Goal: Transaction & Acquisition: Purchase product/service

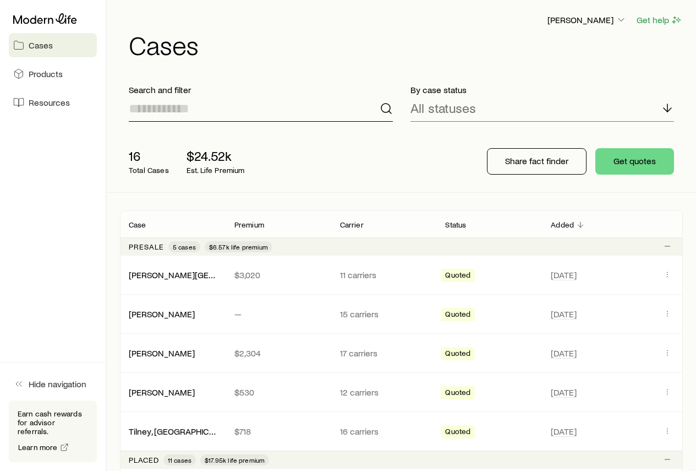
click at [206, 110] on input at bounding box center [261, 108] width 264 height 26
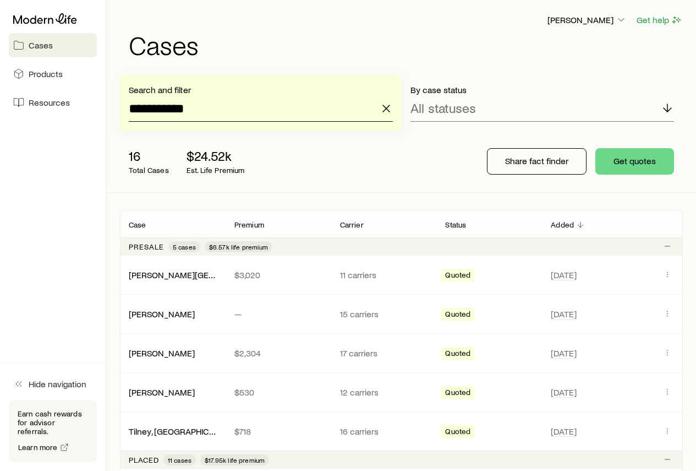
type input "**********"
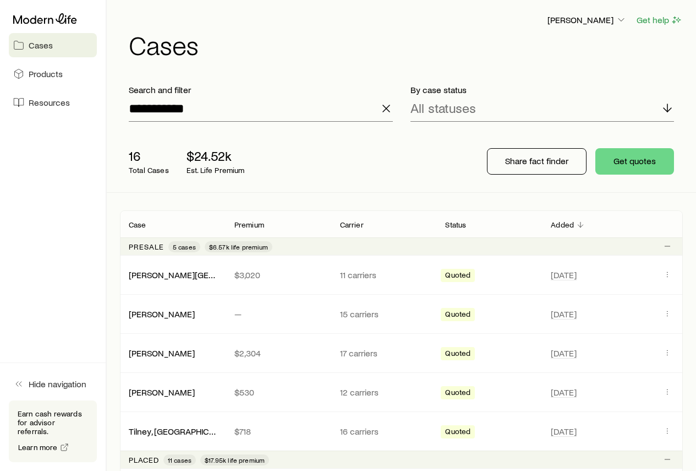
click at [427, 123] on div "By case status All statuses" at bounding box center [543, 102] width 282 height 55
click at [275, 114] on input "**********" at bounding box center [261, 108] width 264 height 26
click at [633, 165] on button "Get quotes" at bounding box center [634, 161] width 79 height 26
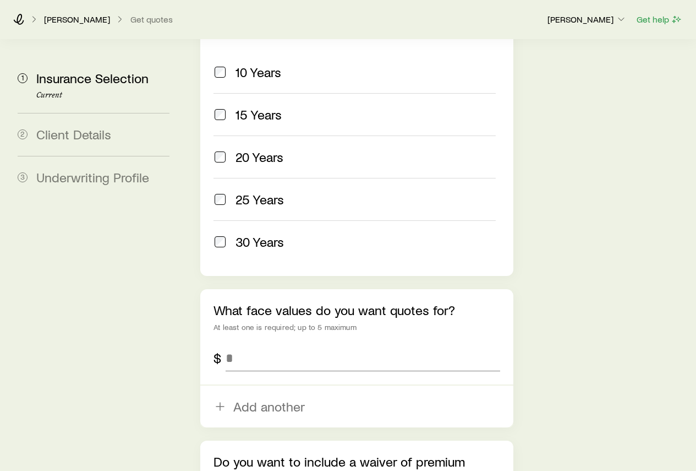
scroll to position [550, 0]
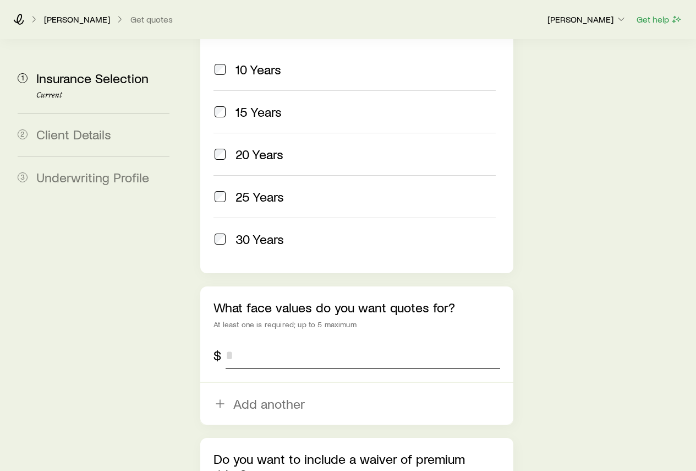
click at [251, 342] on input "tel" at bounding box center [363, 355] width 274 height 26
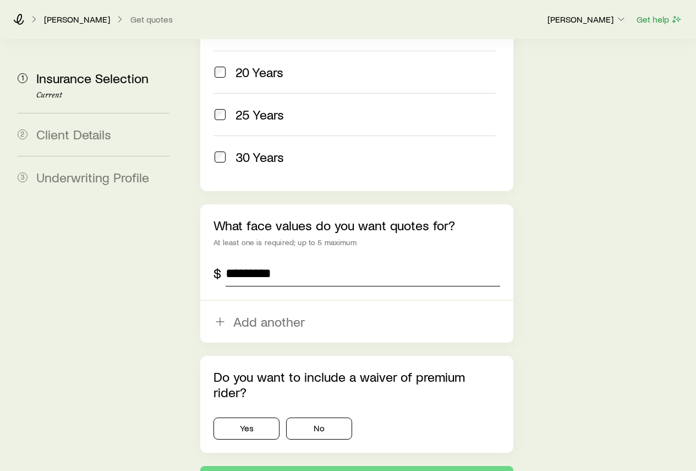
scroll to position [652, 0]
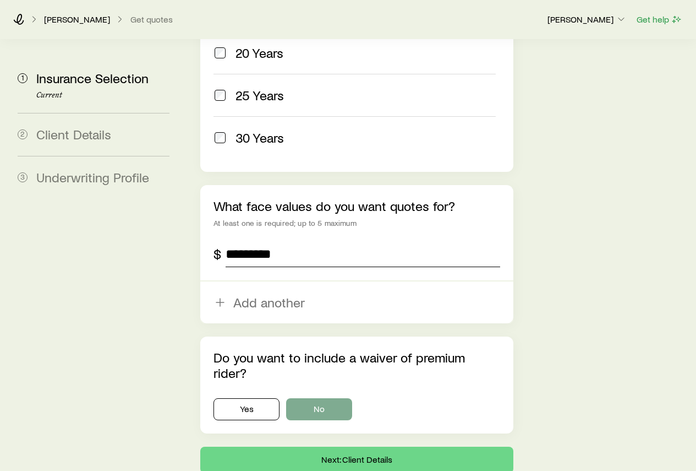
type input "*********"
click at [317, 398] on button "No" at bounding box center [319, 409] width 66 height 22
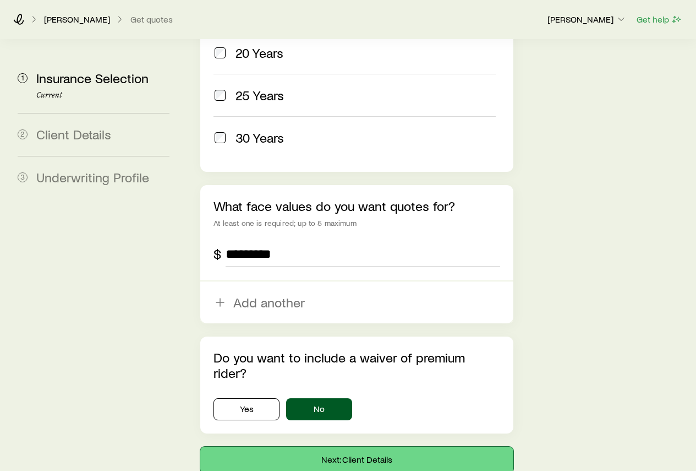
click at [337, 446] on button "Next: Client Details" at bounding box center [356, 459] width 313 height 26
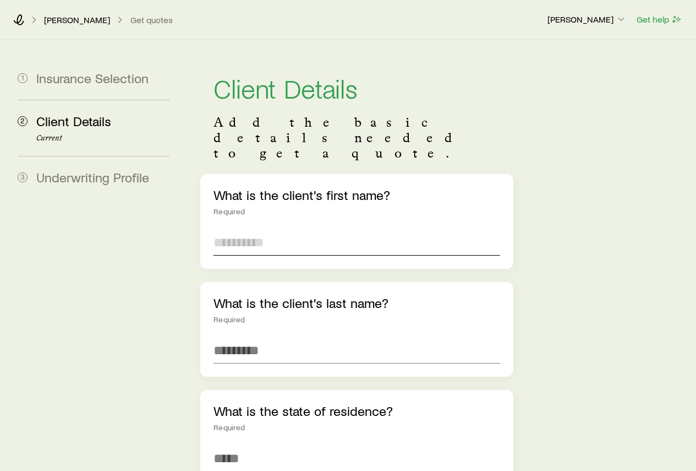
click at [234, 229] on input "text" at bounding box center [357, 242] width 286 height 26
type input "*****"
click at [258, 337] on input "text" at bounding box center [357, 350] width 286 height 26
type input "*****"
click at [261, 445] on input at bounding box center [357, 458] width 286 height 26
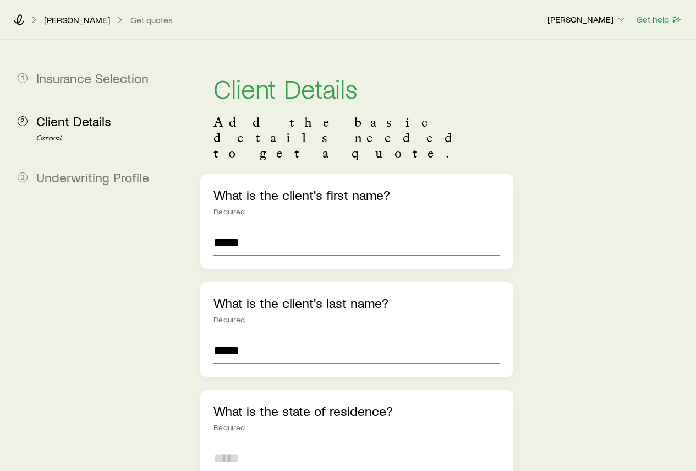
click at [243, 445] on input at bounding box center [357, 458] width 286 height 26
type input "**********"
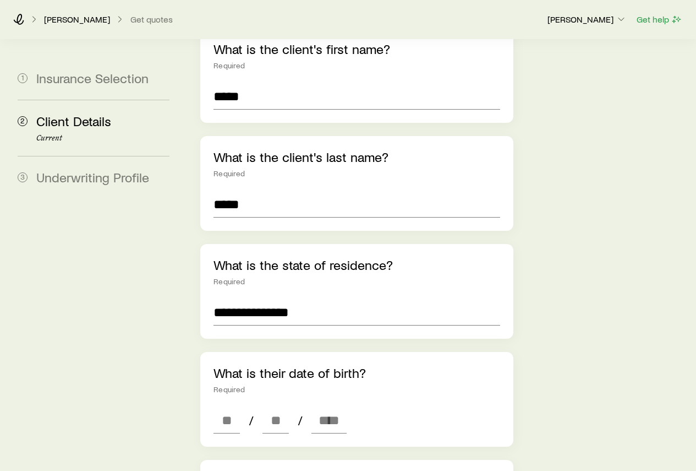
scroll to position [165, 0]
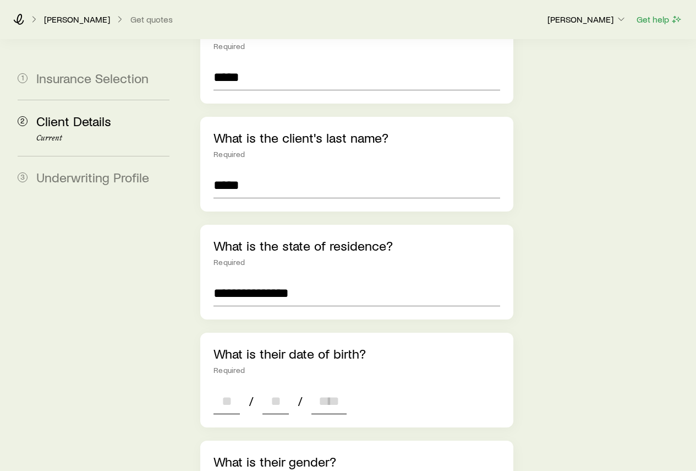
click at [231, 387] on input at bounding box center [227, 400] width 26 height 26
type input "**"
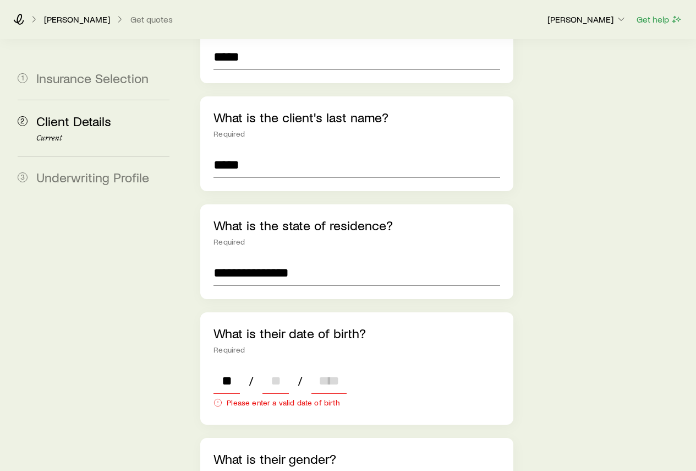
click at [281, 367] on input at bounding box center [276, 380] width 26 height 26
type input "**"
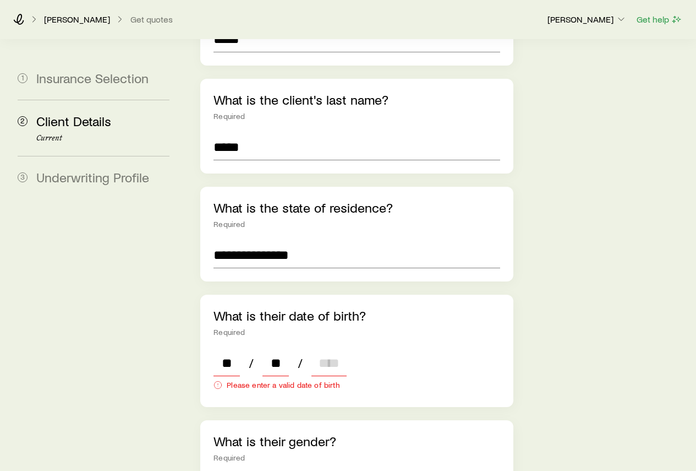
click at [332, 349] on input at bounding box center [328, 362] width 35 height 26
type input "****"
type input "*"
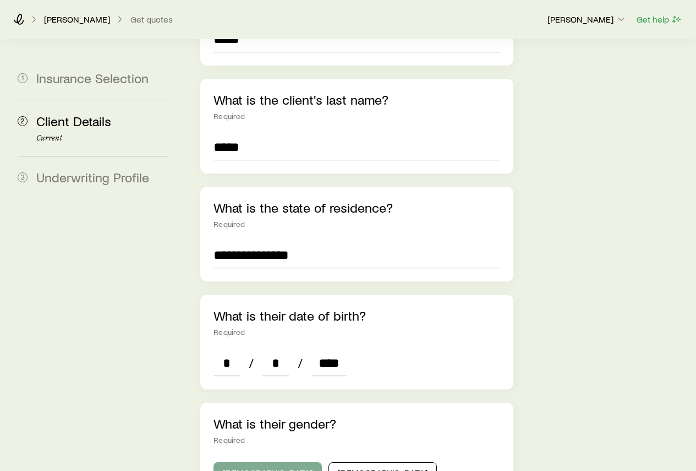
type input "****"
click at [258, 462] on button "[DEMOGRAPHIC_DATA]" at bounding box center [268, 473] width 108 height 22
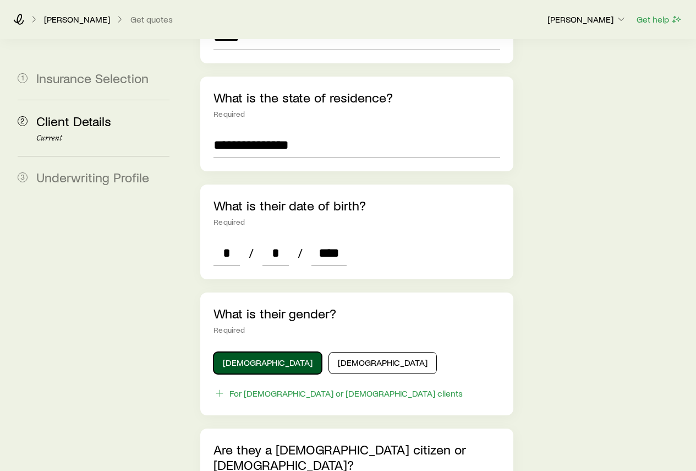
scroll to position [368, 0]
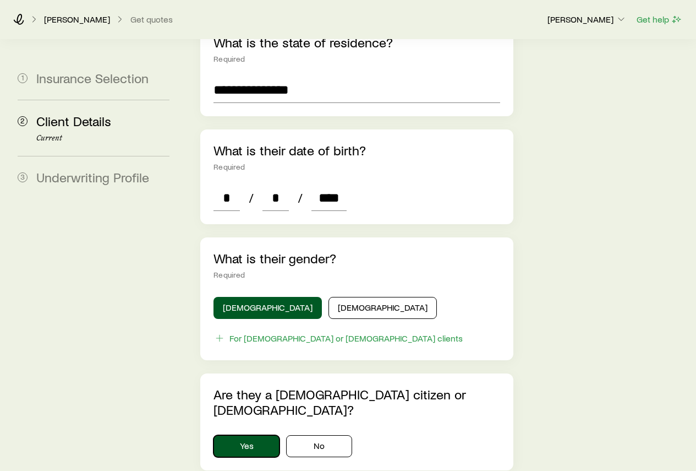
click at [261, 435] on button "Yes" at bounding box center [247, 446] width 66 height 22
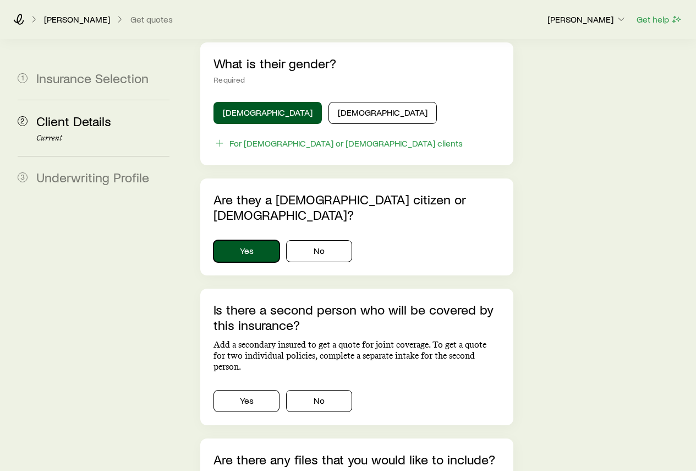
scroll to position [588, 0]
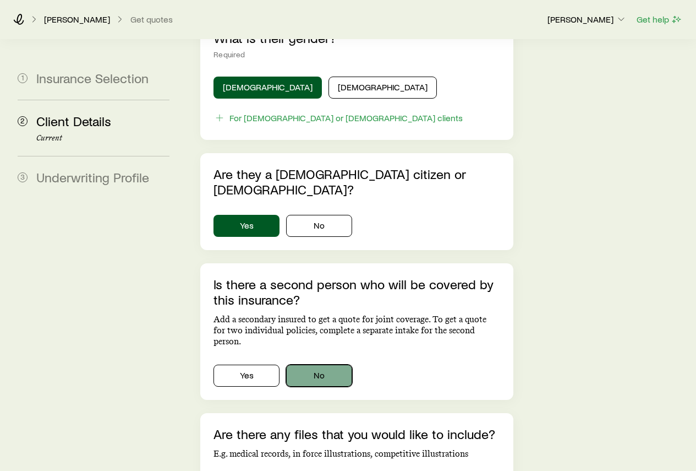
click at [309, 364] on button "No" at bounding box center [319, 375] width 66 height 22
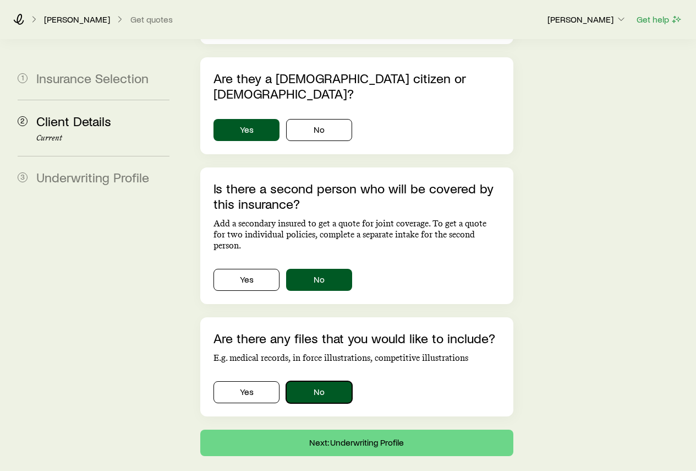
scroll to position [687, 0]
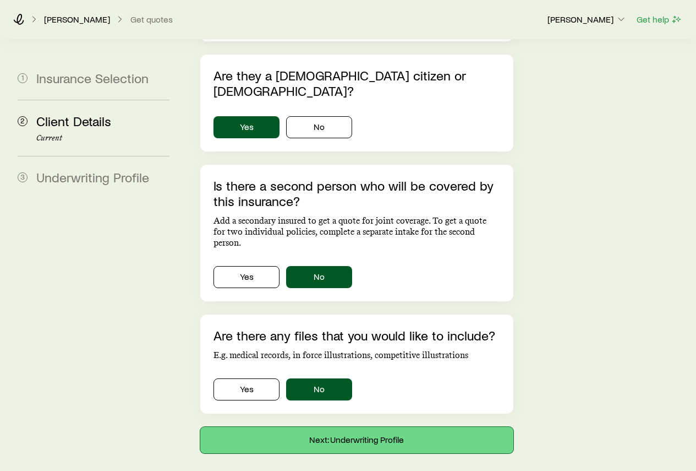
click at [315, 427] on button "Next: Underwriting Profile" at bounding box center [356, 440] width 313 height 26
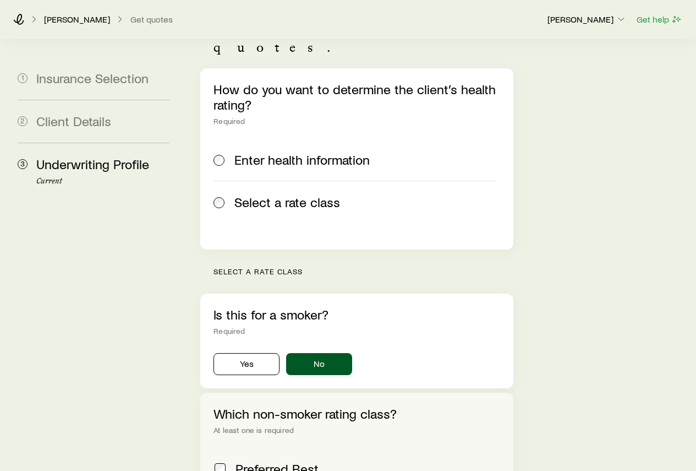
scroll to position [220, 0]
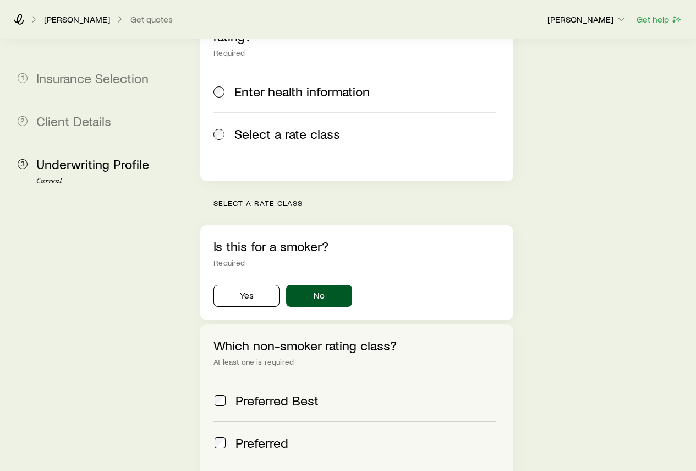
click at [226, 392] on span at bounding box center [220, 399] width 13 height 15
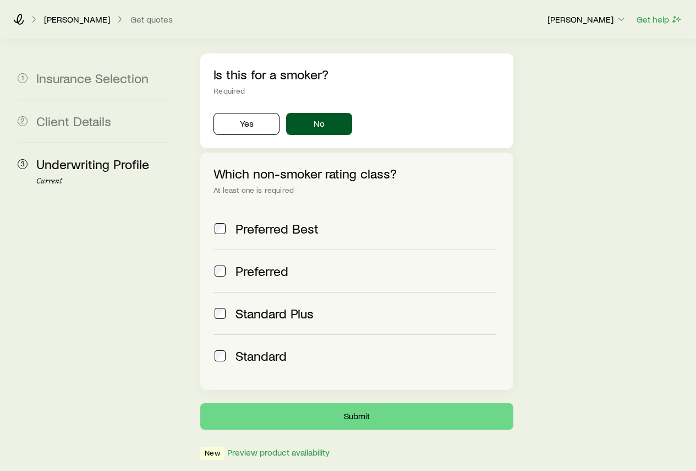
scroll to position [394, 0]
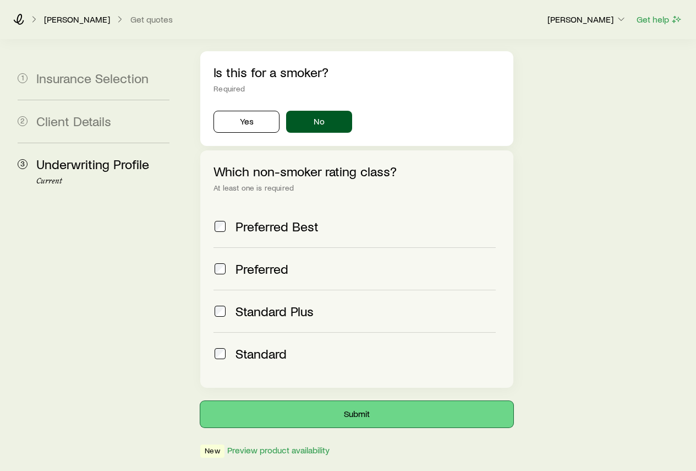
click at [312, 401] on button "Submit" at bounding box center [356, 414] width 313 height 26
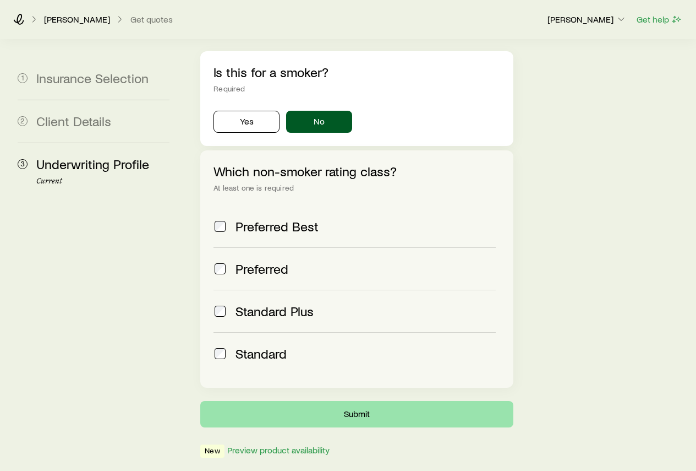
scroll to position [0, 0]
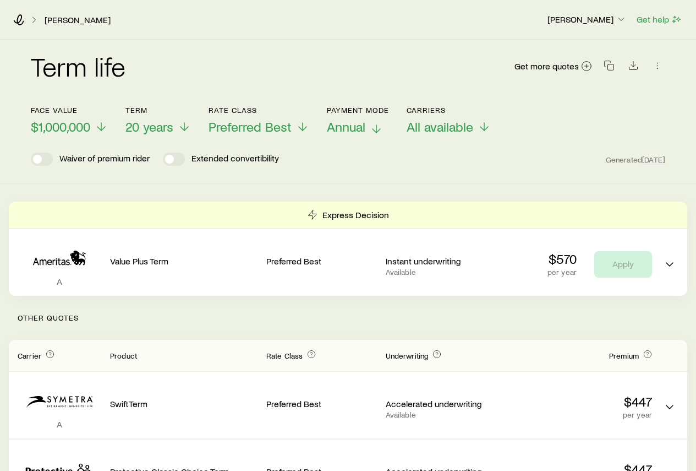
click at [378, 128] on icon at bounding box center [376, 128] width 13 height 13
click at [184, 124] on icon at bounding box center [184, 128] width 13 height 13
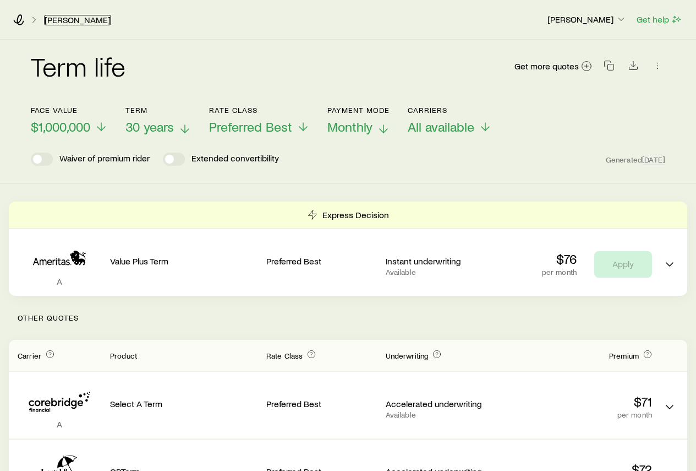
click at [62, 20] on link "[PERSON_NAME]" at bounding box center [77, 20] width 67 height 10
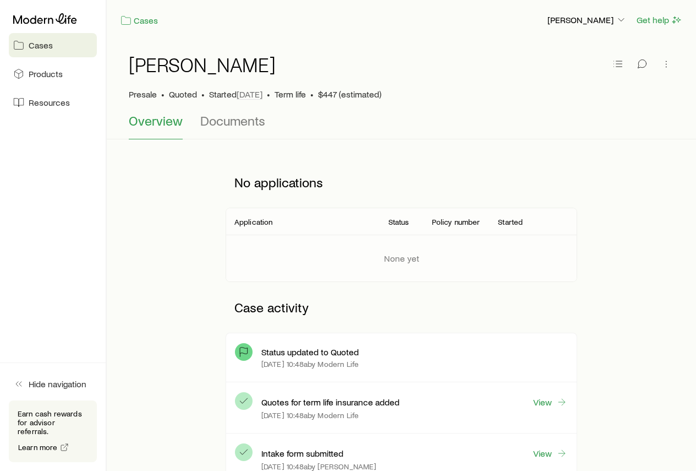
click at [45, 42] on span "Cases" at bounding box center [41, 45] width 24 height 11
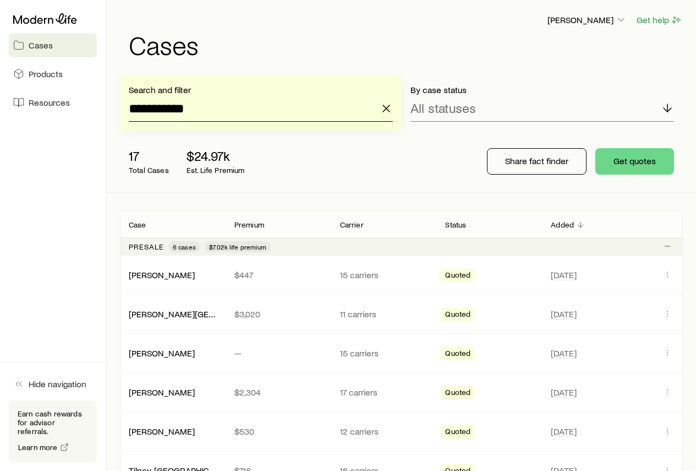
drag, startPoint x: 211, startPoint y: 111, endPoint x: 106, endPoint y: 107, distance: 105.7
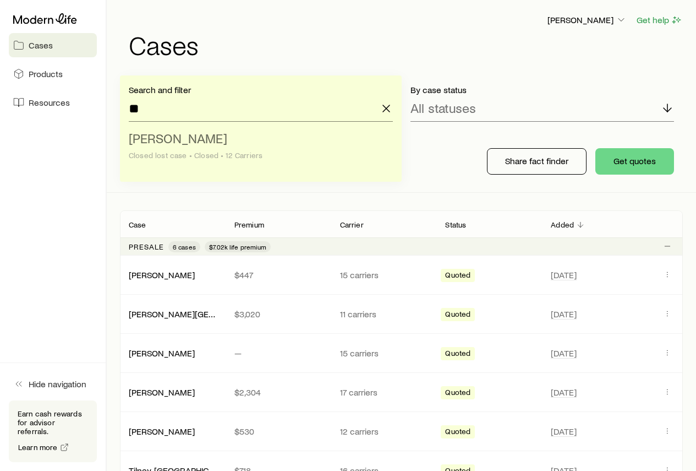
click at [181, 135] on span "[PERSON_NAME]" at bounding box center [178, 138] width 99 height 16
type input "**********"
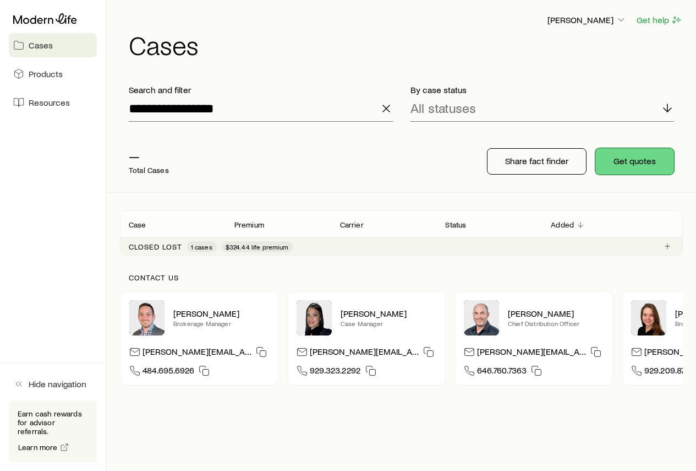
click at [615, 160] on button "Get quotes" at bounding box center [634, 161] width 79 height 26
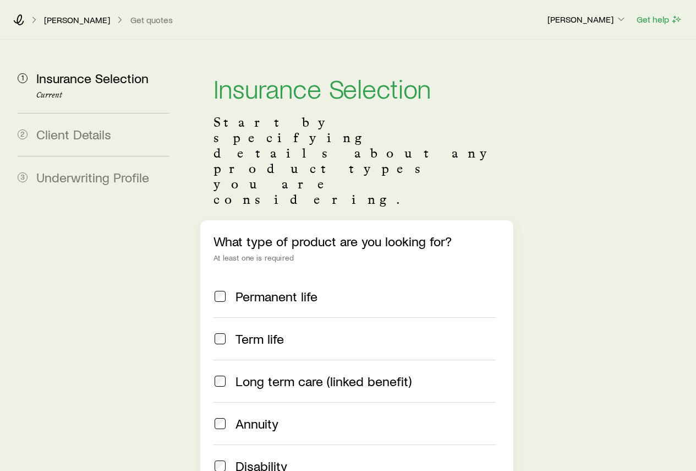
click at [227, 331] on div "Term life" at bounding box center [355, 338] width 282 height 15
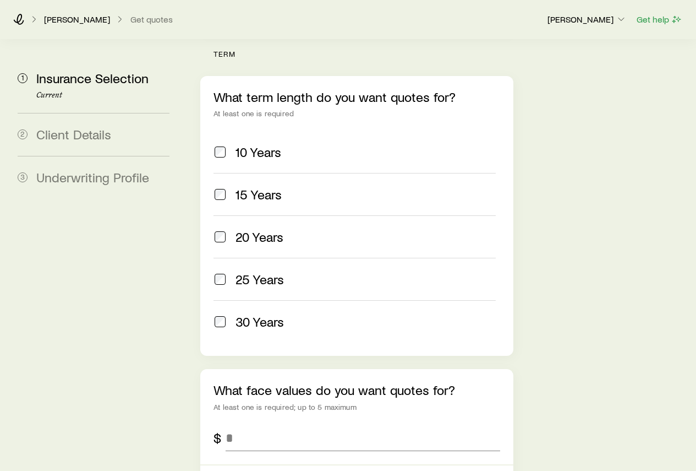
scroll to position [495, 0]
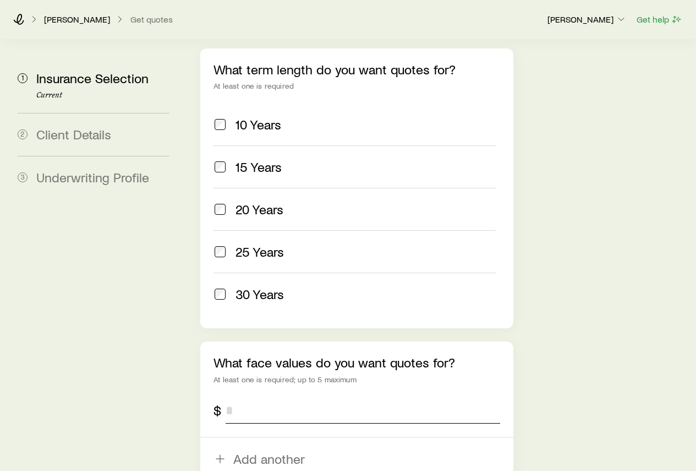
click at [234, 397] on input "tel" at bounding box center [363, 410] width 274 height 26
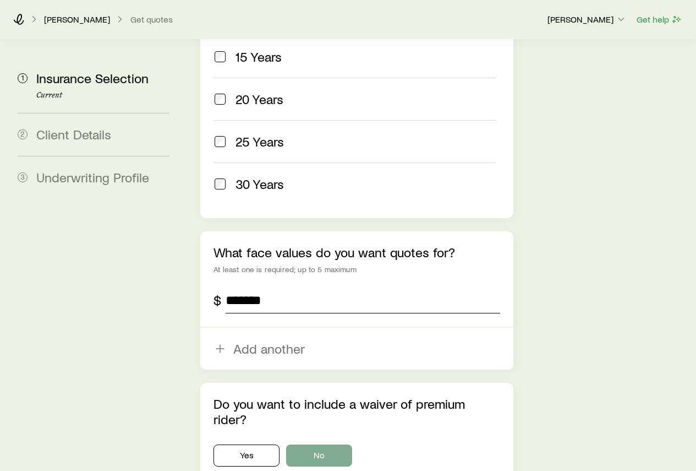
type input "*******"
click at [309, 444] on button "No" at bounding box center [319, 455] width 66 height 22
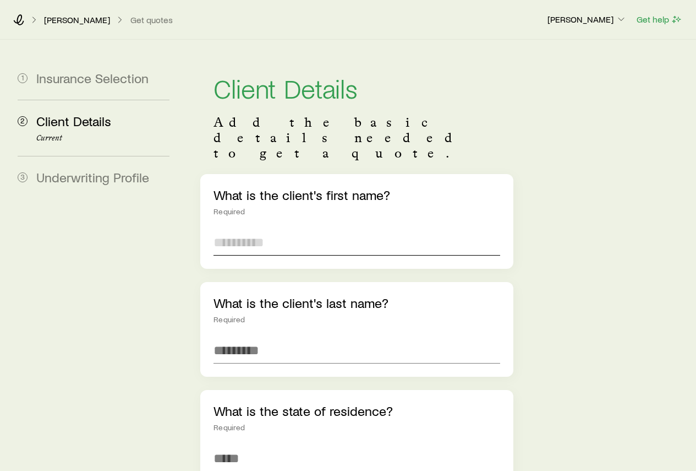
click at [257, 229] on input "text" at bounding box center [357, 242] width 286 height 26
type input "*******"
click at [255, 337] on input "text" at bounding box center [357, 350] width 286 height 26
type input "********"
click at [263, 445] on input at bounding box center [357, 458] width 286 height 26
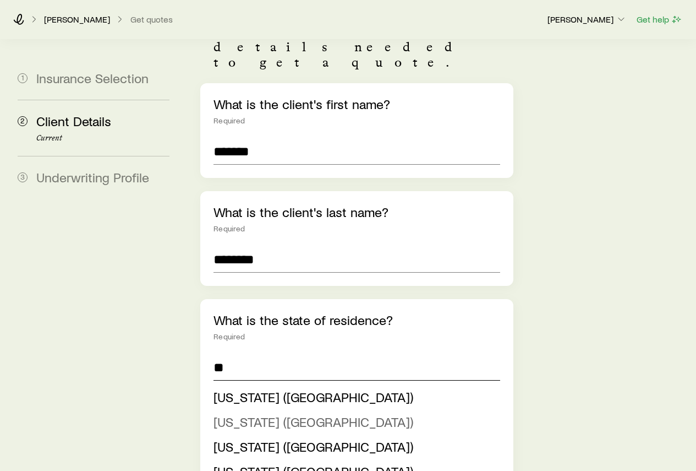
scroll to position [110, 0]
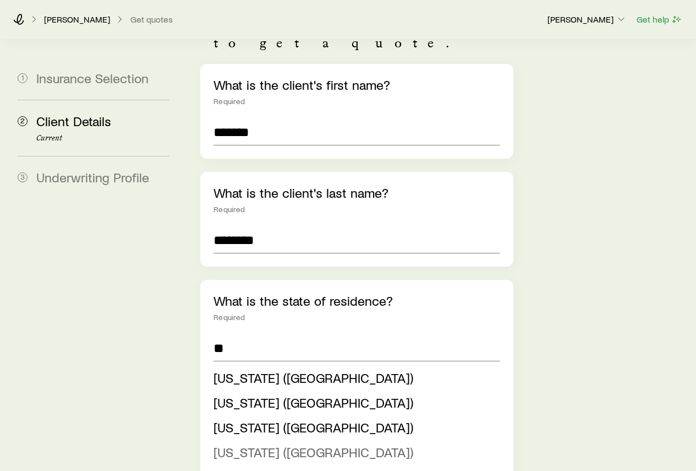
click at [267, 444] on span "[US_STATE] ([GEOGRAPHIC_DATA])" at bounding box center [314, 452] width 200 height 16
type input "**********"
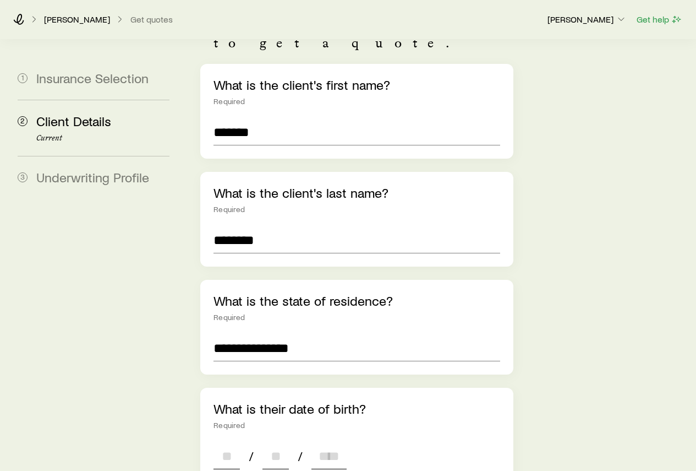
click at [227, 442] on input at bounding box center [227, 455] width 26 height 26
type input "**"
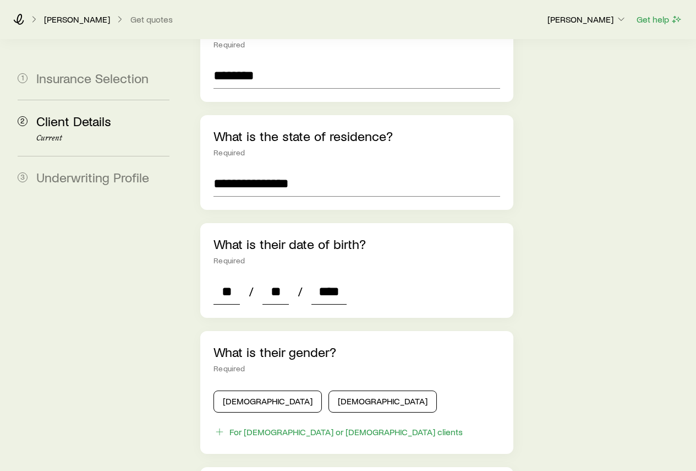
scroll to position [275, 0]
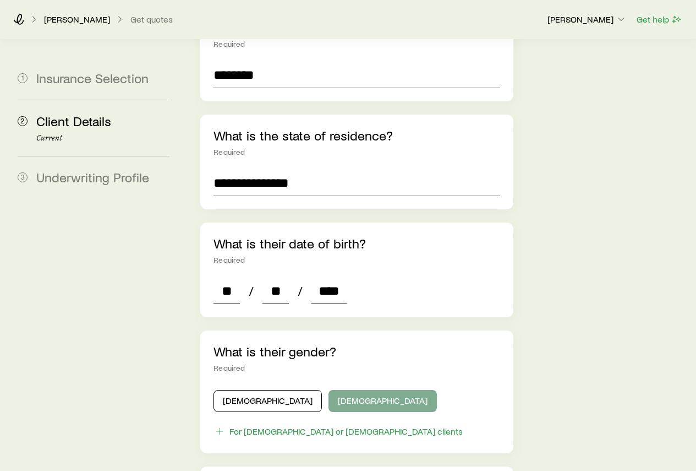
type input "****"
click at [329, 390] on button "[DEMOGRAPHIC_DATA]" at bounding box center [383, 401] width 108 height 22
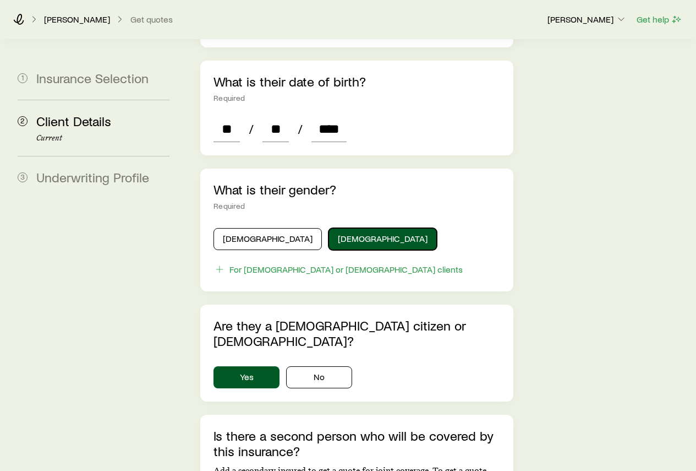
scroll to position [440, 0]
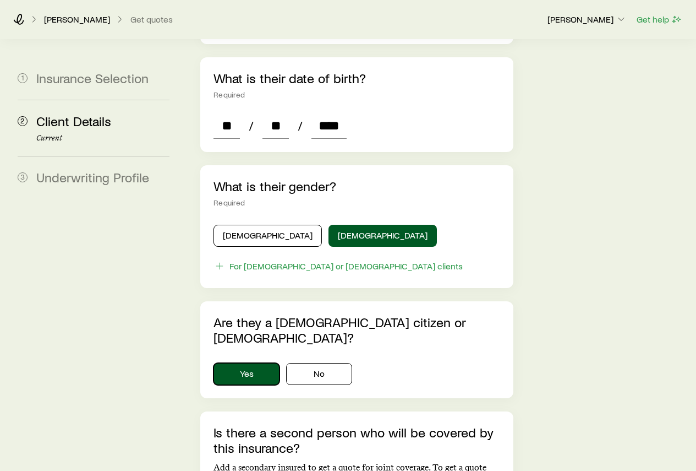
click at [242, 363] on button "Yes" at bounding box center [247, 374] width 66 height 22
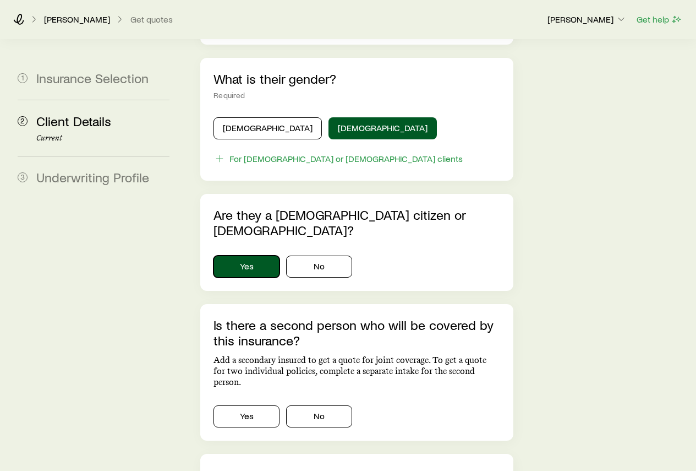
scroll to position [550, 0]
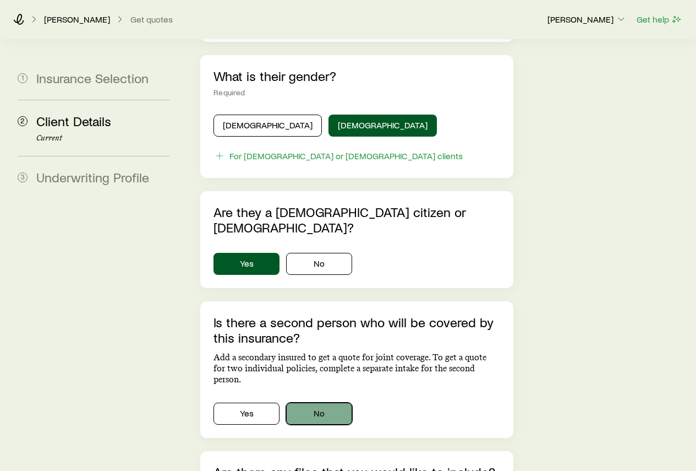
click at [311, 402] on button "No" at bounding box center [319, 413] width 66 height 22
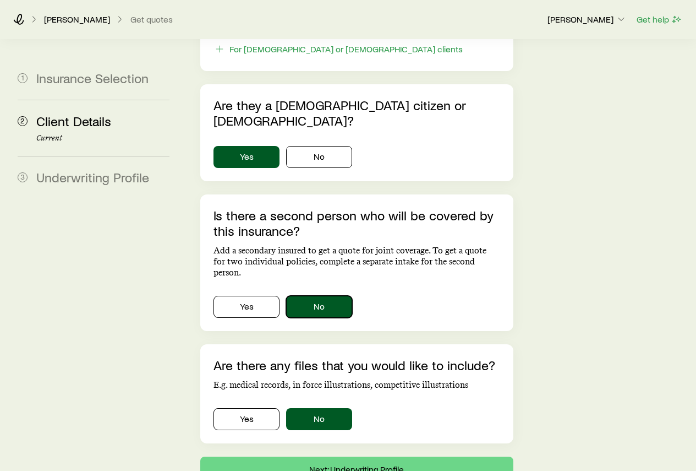
scroll to position [687, 0]
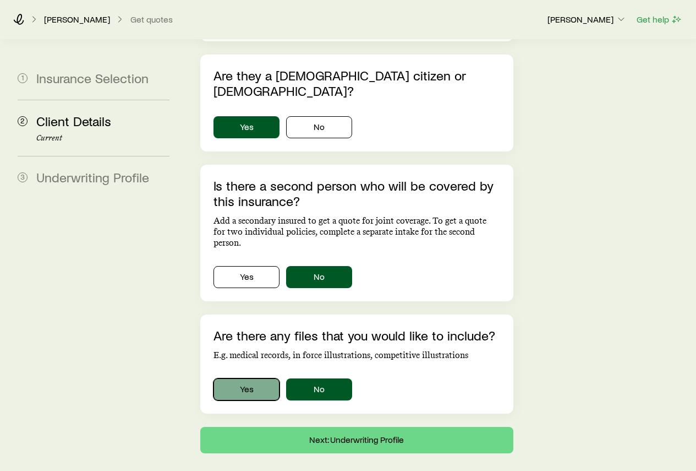
click at [252, 378] on button "Yes" at bounding box center [247, 389] width 66 height 22
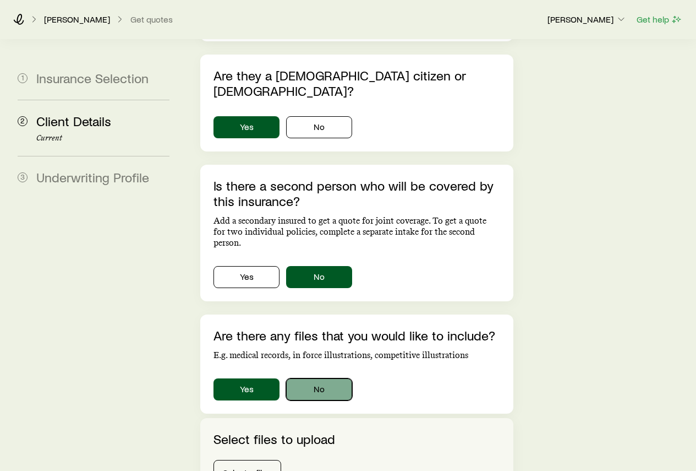
click at [307, 378] on button "No" at bounding box center [319, 389] width 66 height 22
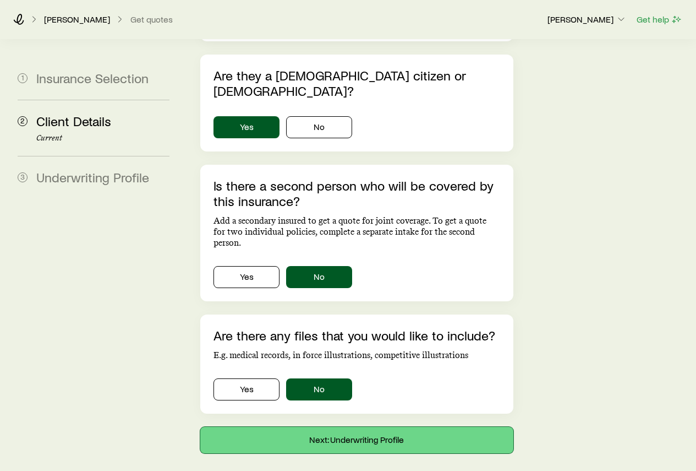
click at [318, 427] on button "Next: Underwriting Profile" at bounding box center [356, 440] width 313 height 26
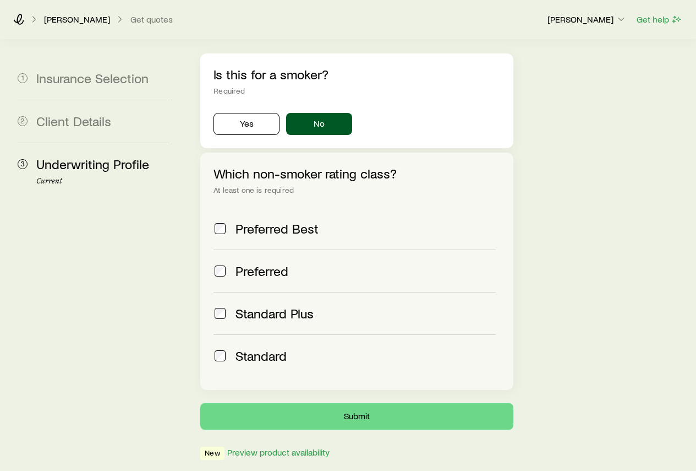
scroll to position [394, 0]
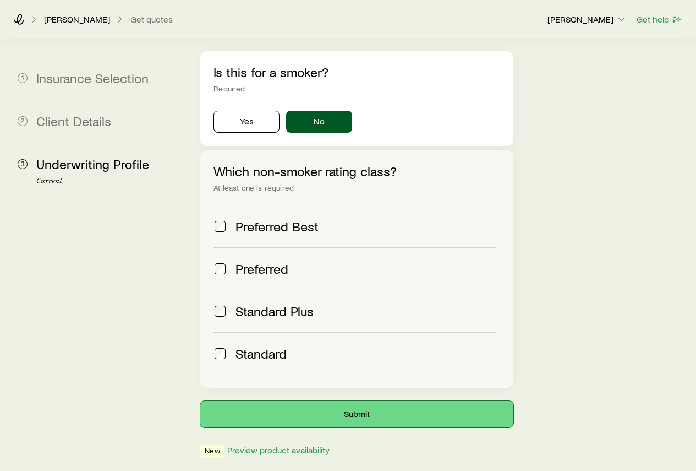
click at [317, 401] on button "Submit" at bounding box center [356, 414] width 313 height 26
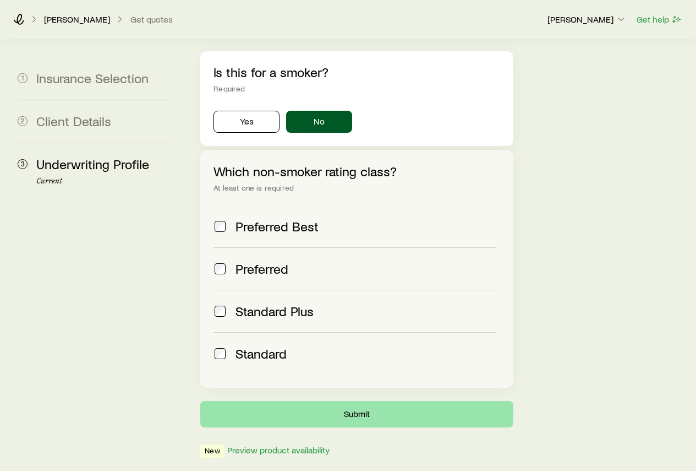
scroll to position [0, 0]
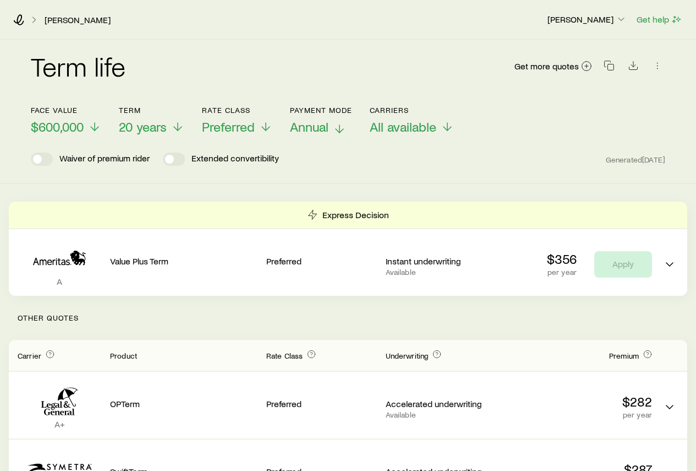
click at [342, 127] on icon at bounding box center [339, 128] width 13 height 13
click at [254, 125] on span "Preferred" at bounding box center [228, 126] width 53 height 15
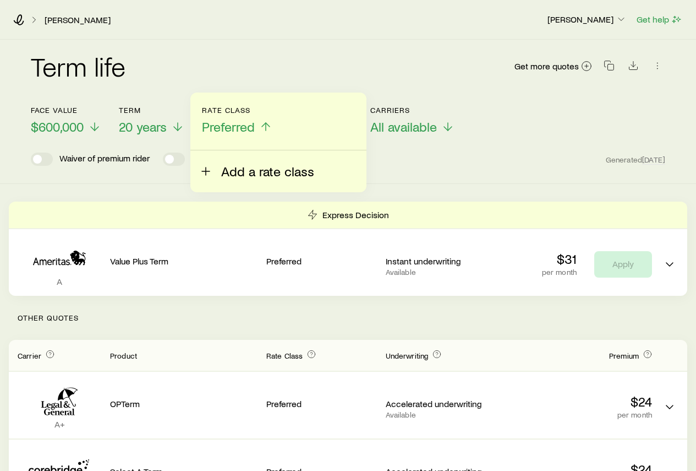
click at [226, 170] on span "Add a rate class" at bounding box center [267, 170] width 93 height 15
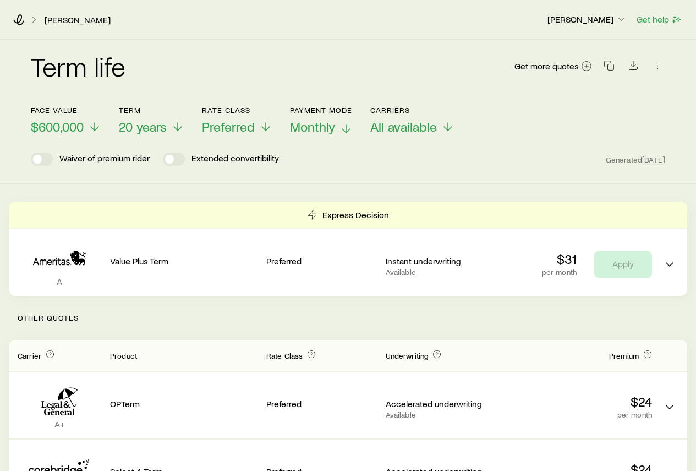
click at [482, 177] on div "Term life Get more quotes Face value $600,000 Term 20 years Rate Class Preferre…" at bounding box center [348, 112] width 696 height 144
click at [266, 130] on polyline at bounding box center [266, 131] width 8 height 4
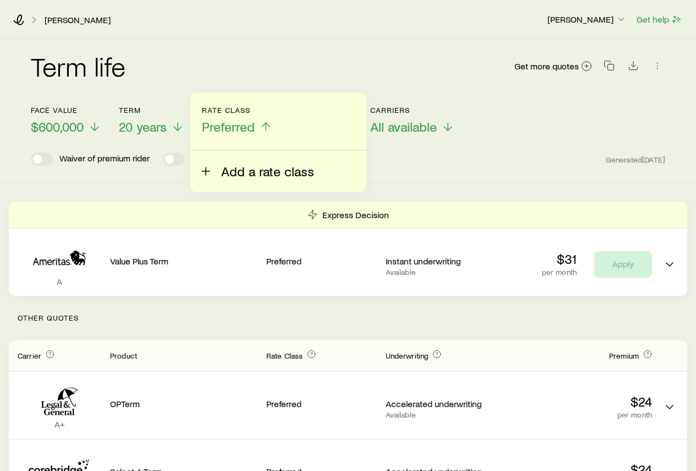
click at [240, 169] on span "Add a rate class" at bounding box center [267, 170] width 93 height 15
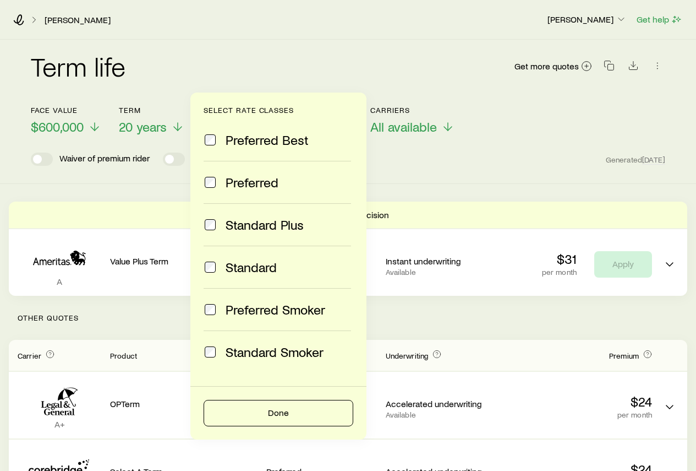
click at [206, 273] on span at bounding box center [210, 266] width 13 height 15
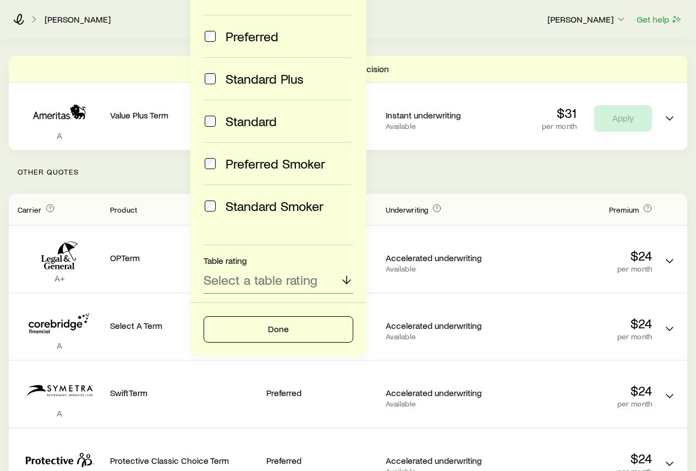
scroll to position [165, 0]
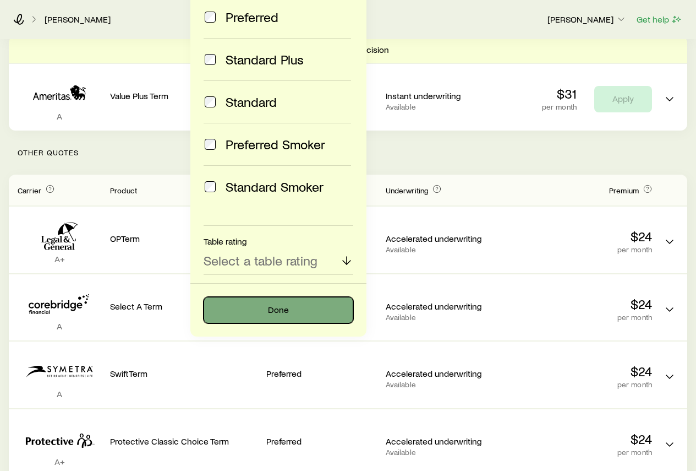
click at [301, 311] on button "Done" at bounding box center [279, 310] width 150 height 26
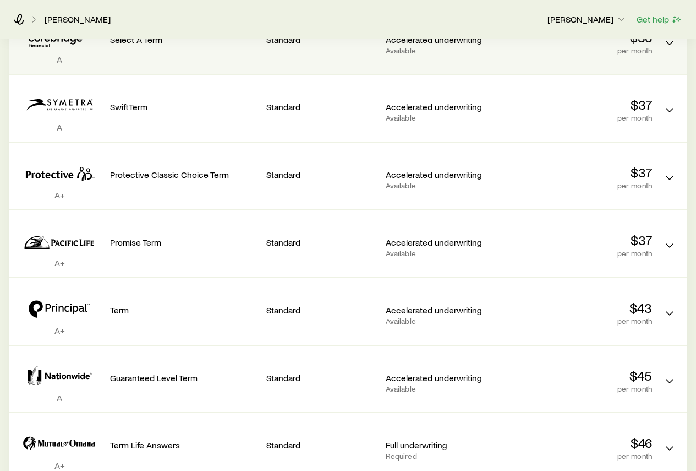
scroll to position [440, 0]
